Goal: Information Seeking & Learning: Check status

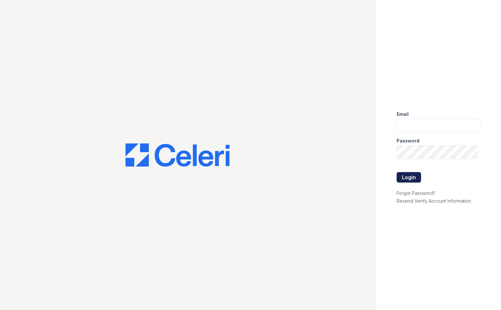
type input "theplace1@cafmanagement.com"
click at [408, 180] on button "Login" at bounding box center [408, 177] width 24 height 10
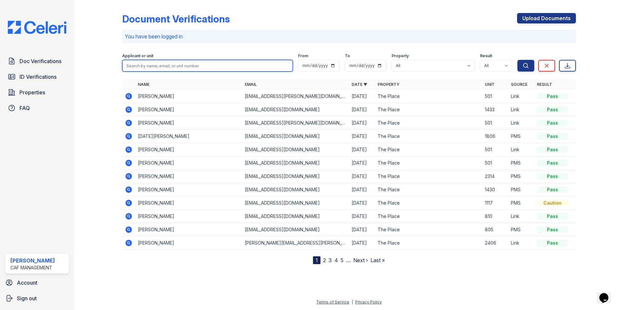
click at [175, 66] on input "search" at bounding box center [207, 66] width 171 height 12
type input "taylor"
click at [500, 60] on button "Search" at bounding box center [525, 66] width 17 height 12
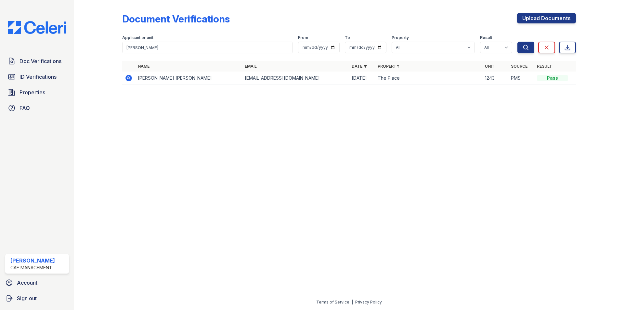
click at [127, 76] on icon at bounding box center [128, 78] width 6 height 6
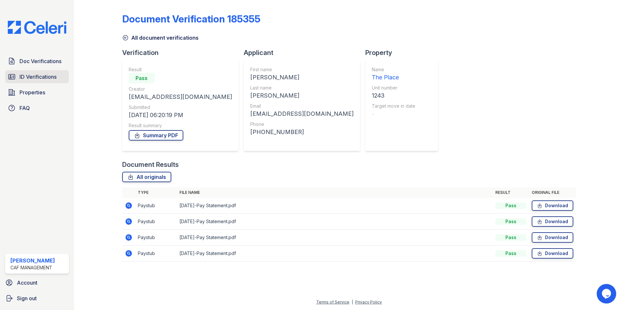
click at [47, 76] on span "ID Verifications" at bounding box center [37, 77] width 37 height 8
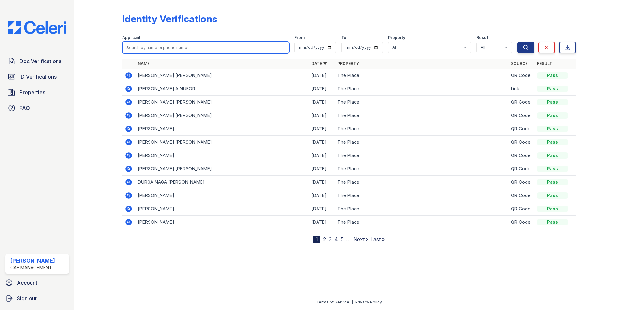
click at [172, 44] on input "search" at bounding box center [205, 48] width 167 height 12
type input "taylor"
click at [517, 42] on button "Search" at bounding box center [525, 48] width 17 height 12
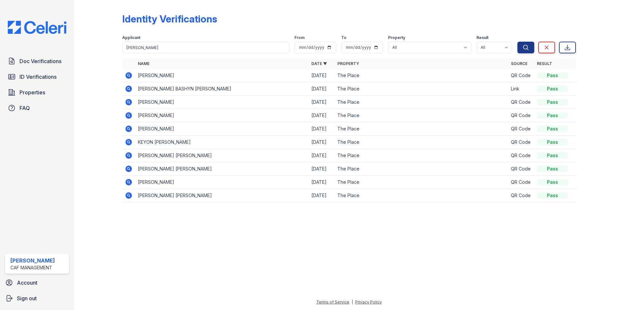
click at [129, 88] on icon at bounding box center [129, 89] width 8 height 8
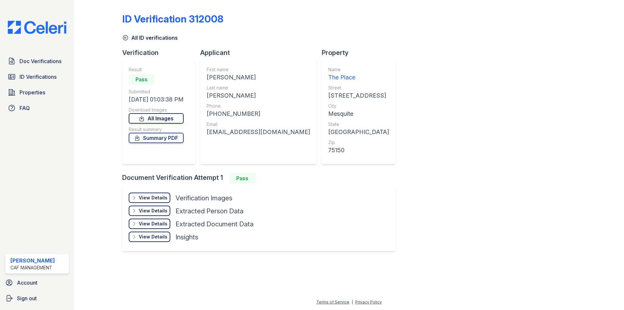
click at [177, 117] on link "All Images" at bounding box center [156, 118] width 55 height 10
click at [38, 78] on span "ID Verifications" at bounding box center [37, 77] width 37 height 8
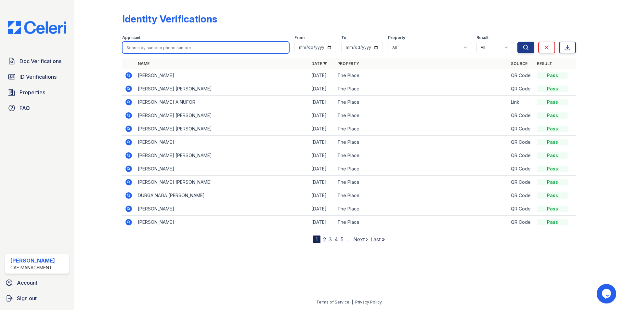
click at [181, 45] on input "search" at bounding box center [205, 48] width 167 height 12
type input "mallard"
click at [517, 42] on button "Search" at bounding box center [525, 48] width 17 height 12
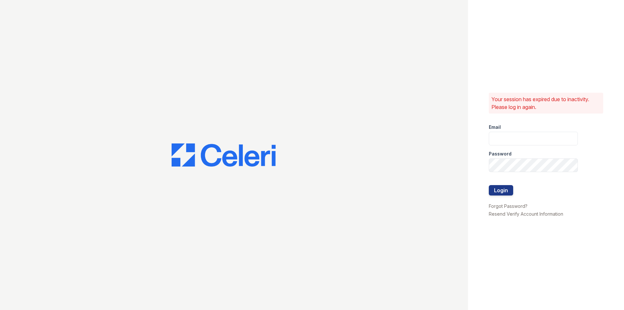
type input "theplace1@cafmanagement.com"
click at [518, 191] on form "Email theplace1@cafmanagement.com Password Login" at bounding box center [533, 160] width 89 height 83
click at [510, 192] on button "Login" at bounding box center [501, 190] width 24 height 10
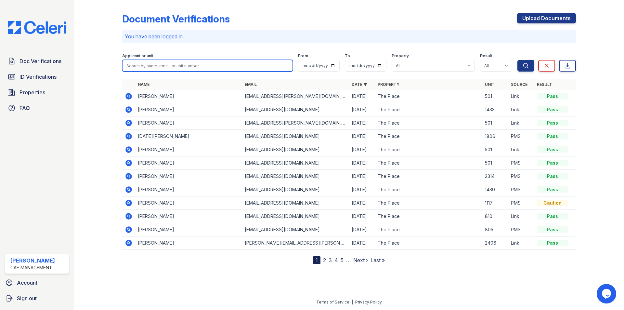
click at [202, 62] on input "search" at bounding box center [207, 66] width 171 height 12
type input "mallard"
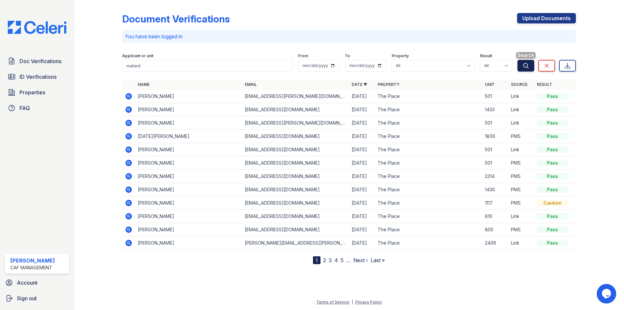
click at [527, 68] on icon "submit" at bounding box center [526, 65] width 6 height 6
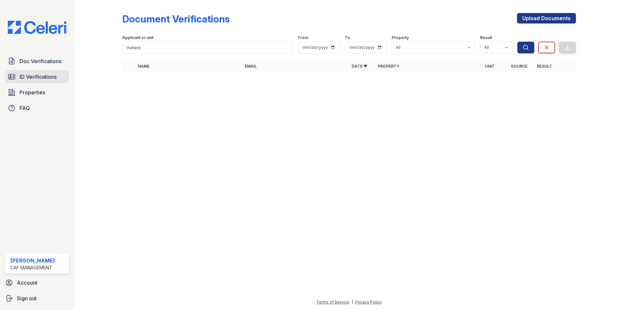
click at [50, 77] on span "ID Verifications" at bounding box center [37, 77] width 37 height 8
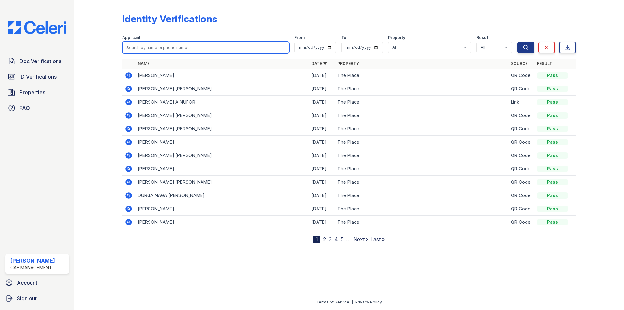
click at [149, 49] on input "search" at bounding box center [205, 48] width 167 height 12
type input "mallard"
click at [517, 42] on button "Search" at bounding box center [525, 48] width 17 height 12
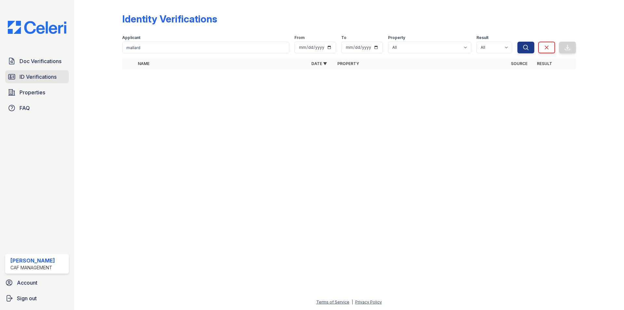
click at [39, 74] on span "ID Verifications" at bounding box center [37, 77] width 37 height 8
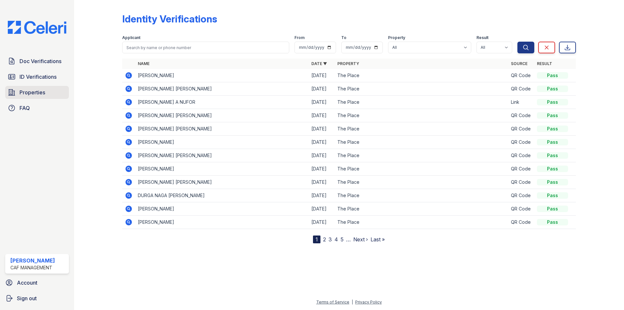
click at [40, 90] on span "Properties" at bounding box center [32, 92] width 26 height 8
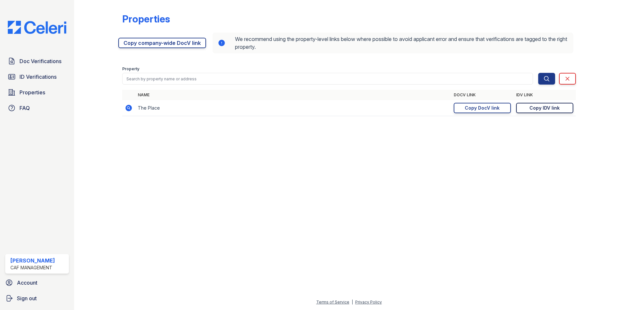
click at [553, 109] on div "Copy IDV link" at bounding box center [544, 108] width 30 height 6
click at [51, 80] on span "ID Verifications" at bounding box center [37, 77] width 37 height 8
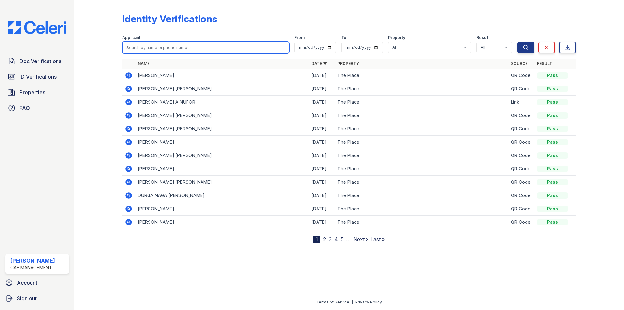
click at [142, 49] on input "search" at bounding box center [205, 48] width 167 height 12
type input "aron"
click at [517, 42] on button "Search" at bounding box center [525, 48] width 17 height 12
